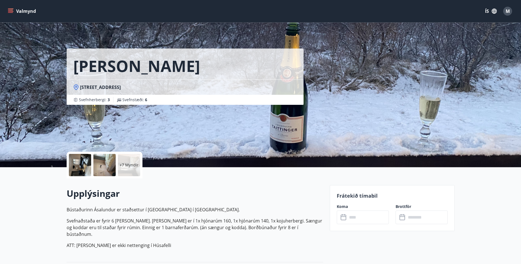
click at [24, 14] on button "Valmynd" at bounding box center [23, 11] width 32 height 10
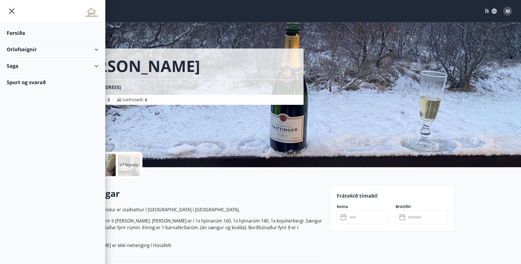
click at [21, 50] on div "Orlofseignir" at bounding box center [53, 49] width 92 height 16
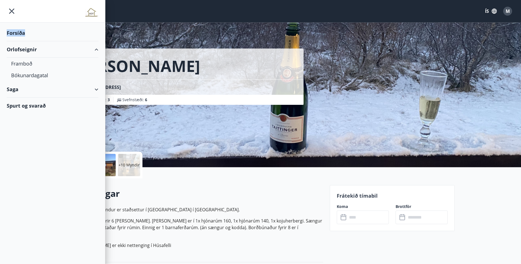
click at [29, 29] on div "Forsíða" at bounding box center [53, 33] width 92 height 16
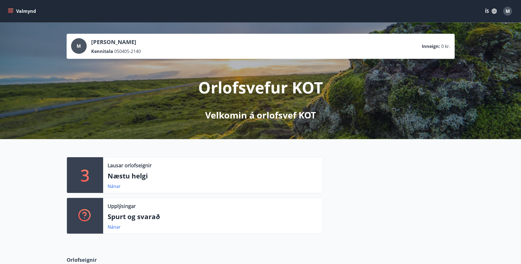
scroll to position [142, 0]
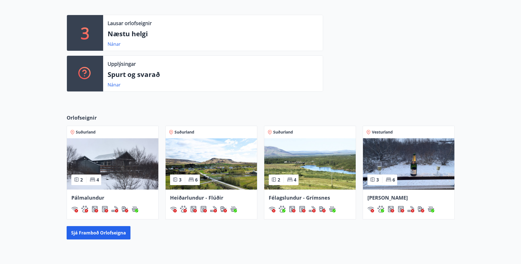
click at [373, 162] on img at bounding box center [408, 163] width 91 height 51
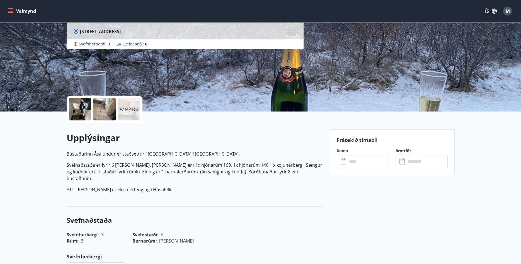
scroll to position [142, 0]
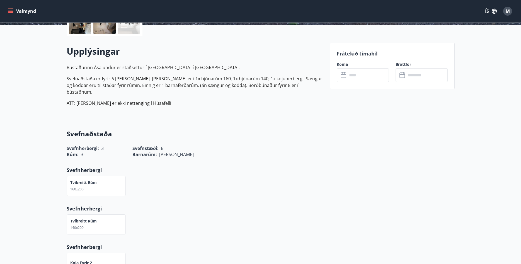
click at [417, 71] on input "text" at bounding box center [427, 75] width 42 height 14
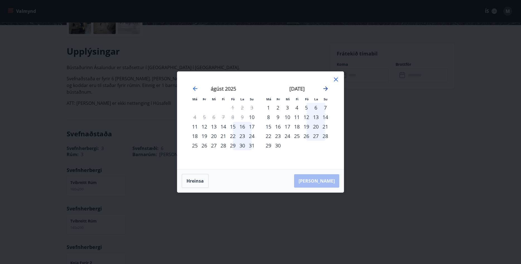
click at [328, 90] on div "[DATE] 1 2 3 4 5 6 7 8 9 10 11 12 13 14 15 16 17 18 19 20 21 22 23 24 25 26 27 …" at bounding box center [260, 120] width 153 height 84
click at [327, 89] on icon "Move forward to switch to the next month." at bounding box center [325, 88] width 4 height 4
click at [307, 109] on div "3" at bounding box center [306, 107] width 9 height 9
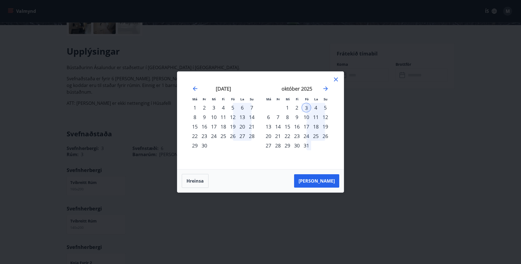
click at [323, 108] on div "5" at bounding box center [325, 107] width 9 height 9
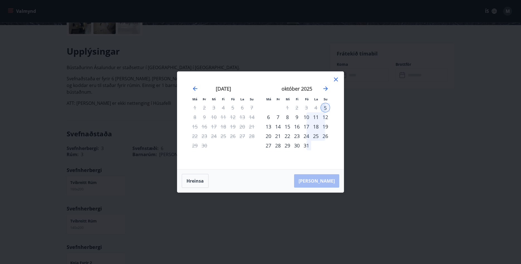
click at [323, 108] on div "5" at bounding box center [325, 107] width 9 height 9
click at [308, 108] on div "3" at bounding box center [306, 107] width 9 height 9
click at [327, 106] on div "5" at bounding box center [325, 107] width 9 height 9
click at [335, 79] on icon at bounding box center [336, 79] width 7 height 7
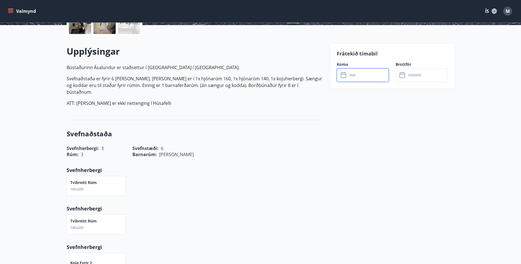
click at [359, 77] on input "text" at bounding box center [368, 75] width 42 height 14
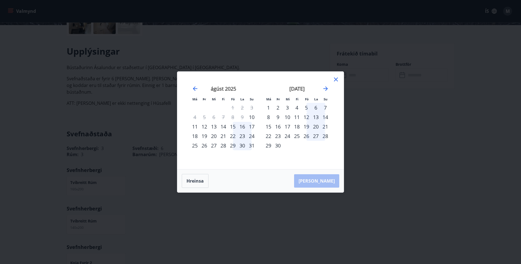
click at [307, 107] on div "5" at bounding box center [306, 107] width 9 height 9
click at [327, 107] on div "7" at bounding box center [325, 107] width 9 height 9
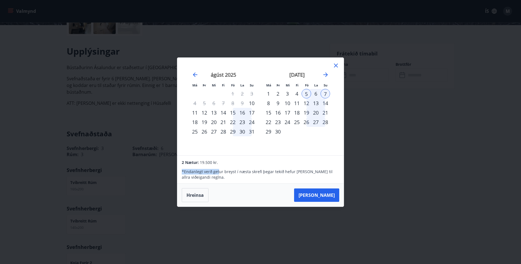
click at [218, 165] on div "2 Nætur: 19.500 kr. * Endanlegt verð getur breyst í næsta skrefi þegar tekið he…" at bounding box center [260, 170] width 166 height 28
click at [339, 64] on div "Má Þr Mi Fi Fö La Su Má Þr Mi Fi Fö La Su [DATE] 1 2 3 4 5 6 7 8 9 10 11 12 13 …" at bounding box center [260, 107] width 166 height 98
click at [328, 67] on div "[DATE]" at bounding box center [297, 76] width 66 height 25
click at [333, 66] on icon at bounding box center [336, 65] width 7 height 7
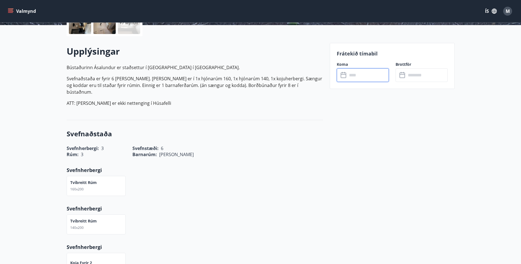
click at [356, 79] on input "text" at bounding box center [368, 75] width 42 height 14
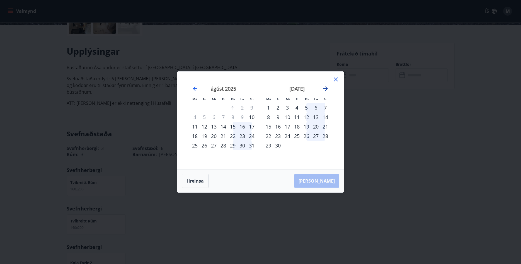
click at [328, 87] on icon "Move forward to switch to the next month." at bounding box center [325, 88] width 7 height 7
click at [308, 109] on div "3" at bounding box center [306, 107] width 9 height 9
click at [324, 109] on div "5" at bounding box center [325, 107] width 9 height 9
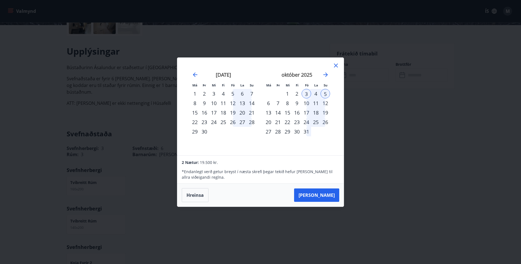
click at [337, 65] on icon at bounding box center [336, 66] width 4 height 4
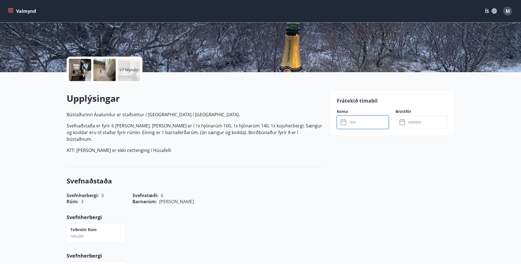
scroll to position [28, 0]
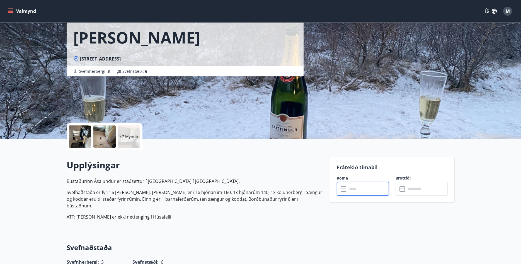
click at [125, 136] on p "+7 Myndir" at bounding box center [129, 137] width 19 height 6
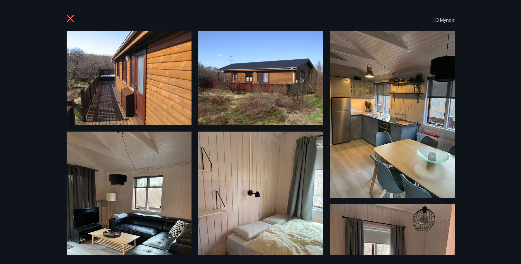
scroll to position [110, 0]
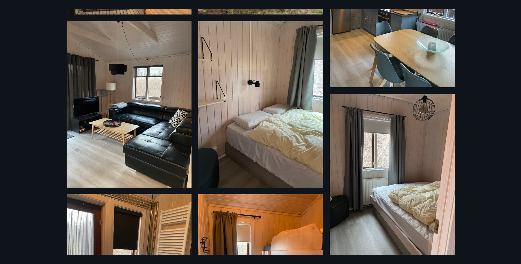
click at [9, 16] on div "13 Myndir" at bounding box center [260, 132] width 521 height 264
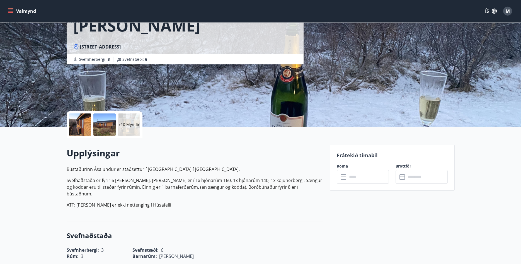
scroll to position [0, 0]
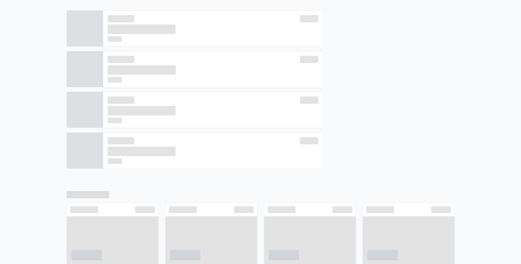
scroll to position [147, 0]
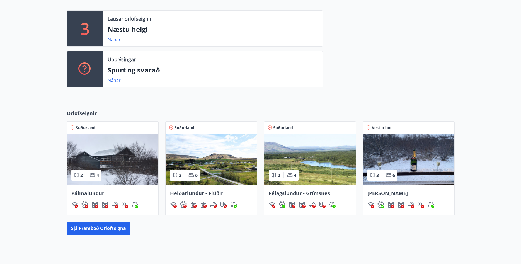
click at [119, 176] on img at bounding box center [112, 159] width 91 height 51
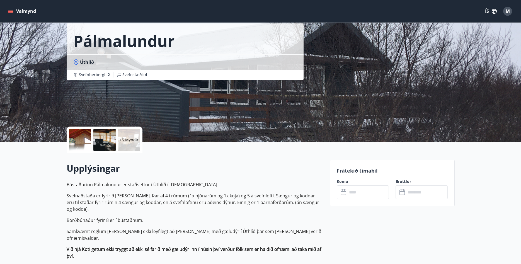
scroll to position [28, 0]
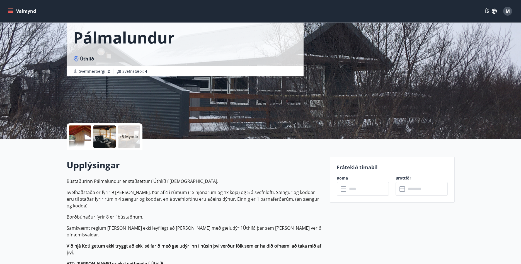
click at [127, 140] on div "+5 Myndir" at bounding box center [129, 136] width 22 height 22
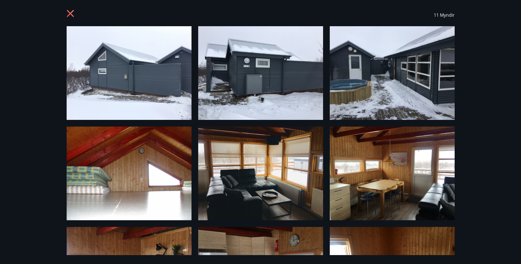
scroll to position [0, 0]
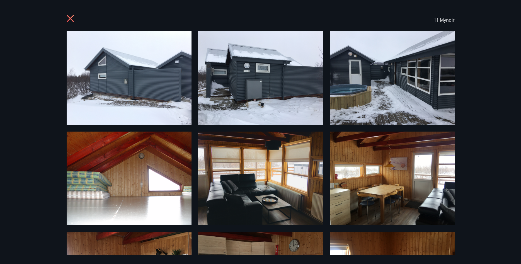
click at [378, 109] on img at bounding box center [392, 78] width 125 height 94
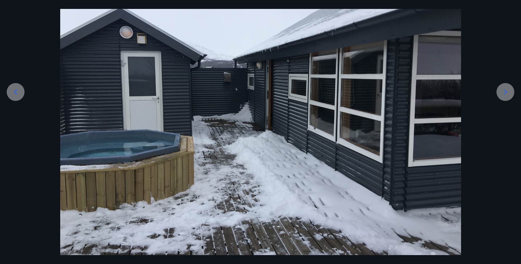
scroll to position [74, 0]
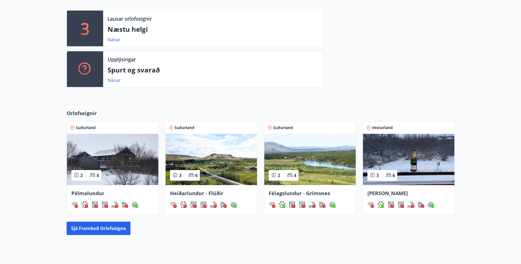
scroll to position [151, 0]
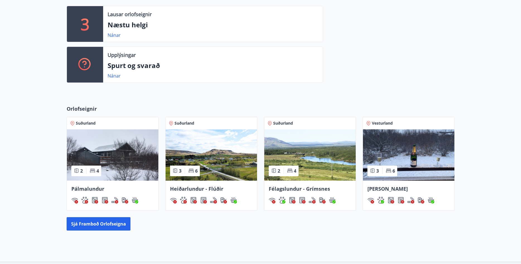
click at [207, 174] on img at bounding box center [211, 154] width 91 height 51
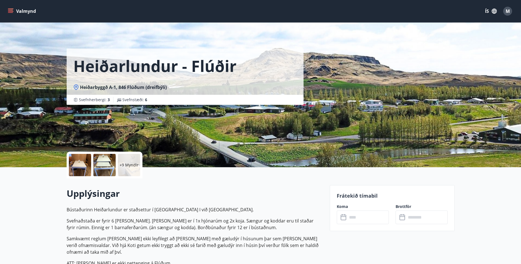
click at [123, 165] on p "+9 Myndir" at bounding box center [129, 165] width 19 height 6
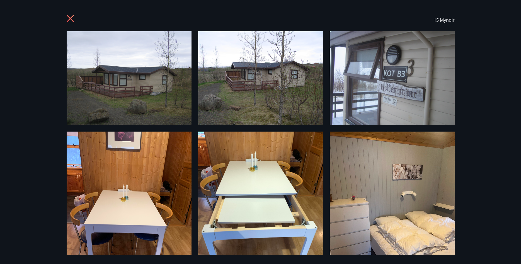
click at [76, 14] on div "15 Myndir" at bounding box center [261, 20] width 388 height 22
click at [69, 15] on icon at bounding box center [71, 19] width 9 height 9
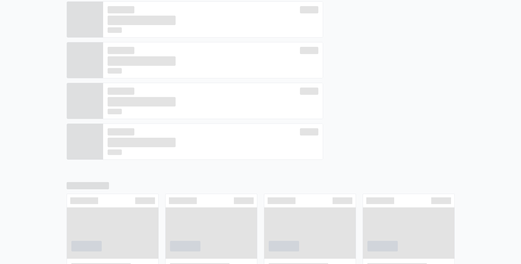
scroll to position [156, 0]
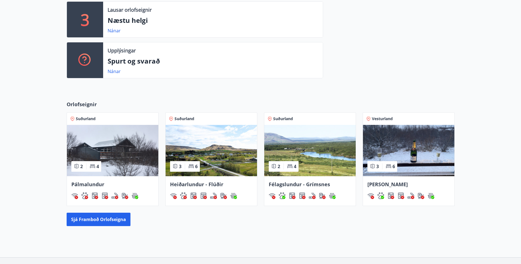
click at [385, 145] on img at bounding box center [408, 150] width 91 height 51
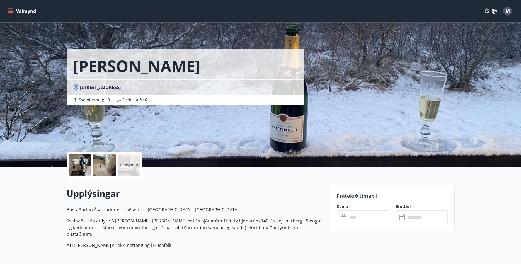
click at [71, 170] on div at bounding box center [80, 165] width 22 height 22
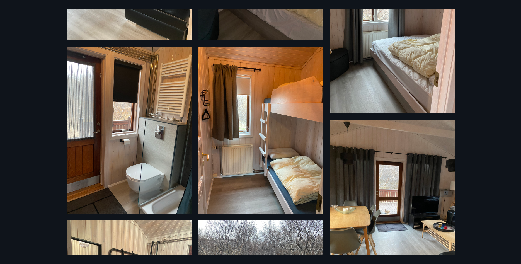
scroll to position [442, 0]
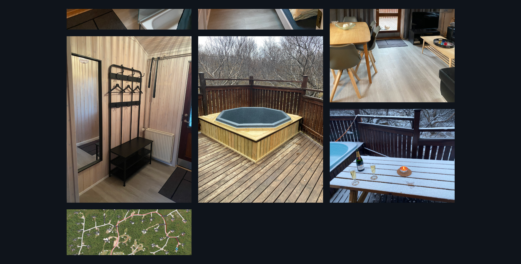
click at [247, 126] on img at bounding box center [260, 119] width 125 height 166
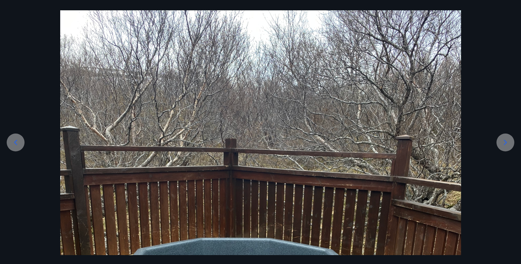
scroll to position [0, 0]
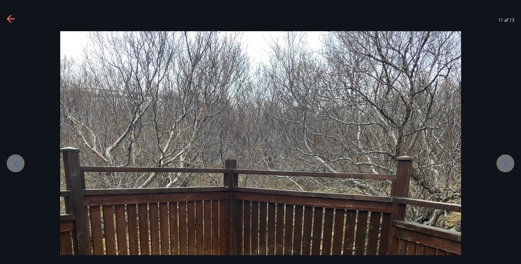
click at [10, 21] on icon at bounding box center [9, 19] width 4 height 8
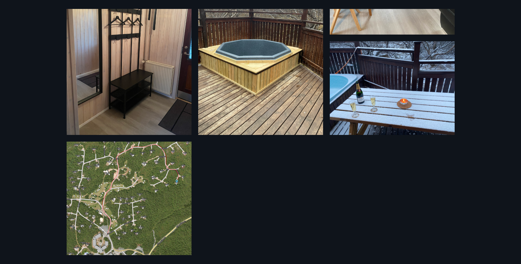
scroll to position [512, 0]
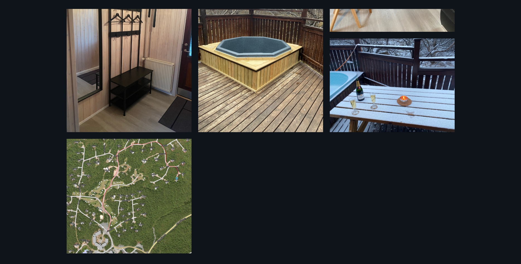
click at [387, 114] on img at bounding box center [392, 85] width 125 height 94
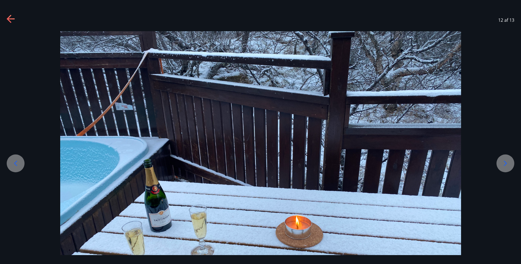
click at [14, 17] on icon at bounding box center [11, 19] width 9 height 9
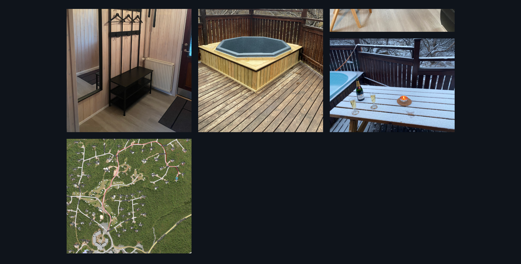
click at [128, 180] on img at bounding box center [129, 196] width 125 height 115
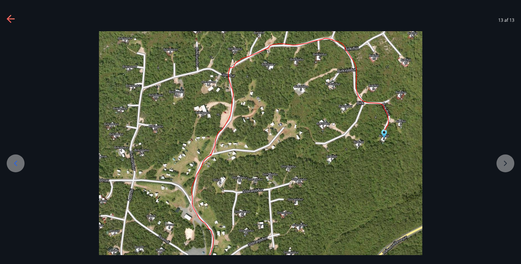
click at [194, 171] on img at bounding box center [260, 179] width 323 height 297
drag, startPoint x: 21, startPoint y: 20, endPoint x: 1, endPoint y: 21, distance: 19.9
click at [19, 20] on div "13 af 13" at bounding box center [260, 20] width 521 height 22
click at [1, 21] on div "13 af 13" at bounding box center [260, 20] width 521 height 22
click at [6, 18] on div "13 af 13" at bounding box center [260, 20] width 521 height 22
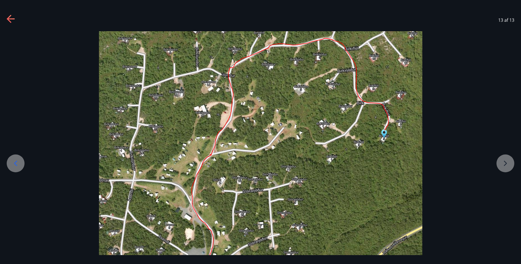
click at [8, 17] on div "13 af 13" at bounding box center [260, 20] width 521 height 22
click at [9, 16] on icon at bounding box center [11, 19] width 9 height 9
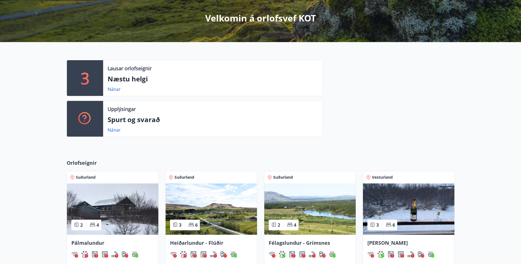
scroll to position [85, 0]
